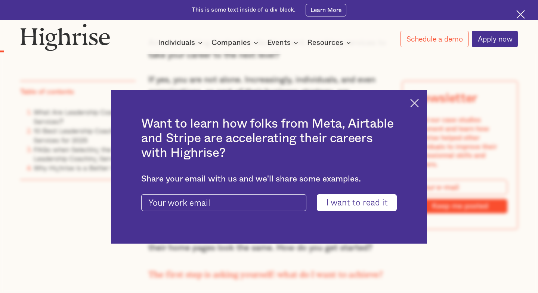
scroll to position [524, 0]
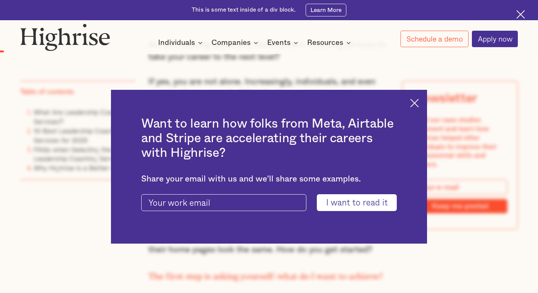
click at [414, 102] on img at bounding box center [414, 103] width 9 height 9
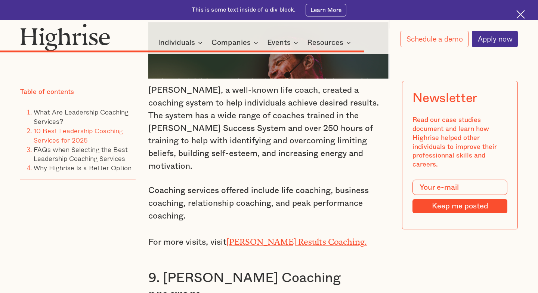
scroll to position [5478, 0]
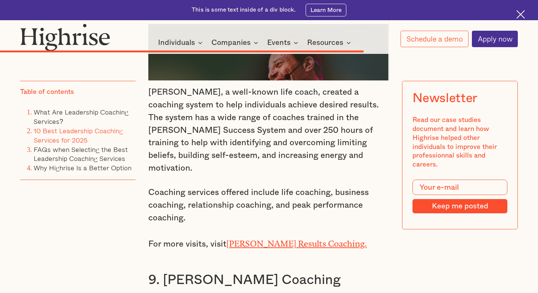
click at [256, 271] on h3 "9. [PERSON_NAME] Coaching program" at bounding box center [269, 288] width 242 height 34
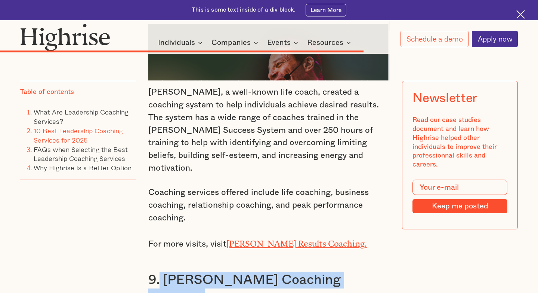
drag, startPoint x: 160, startPoint y: 131, endPoint x: 269, endPoint y: 140, distance: 109.1
copy h3 "[PERSON_NAME] Coaching program"
click at [65, 133] on link "10 Best Leadership Coaching Services for 2025" at bounding box center [78, 135] width 89 height 20
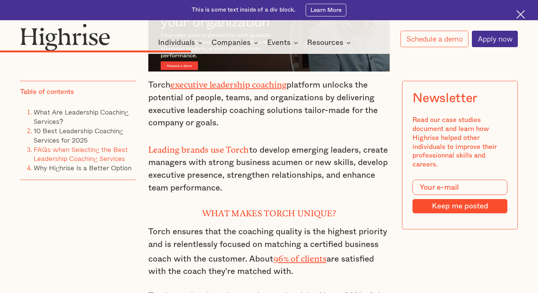
scroll to position [3147, 0]
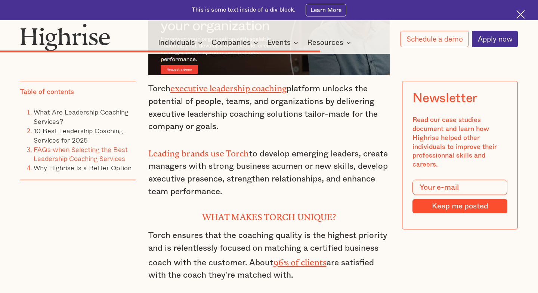
scroll to position [5478, 0]
